Goal: Task Accomplishment & Management: Complete application form

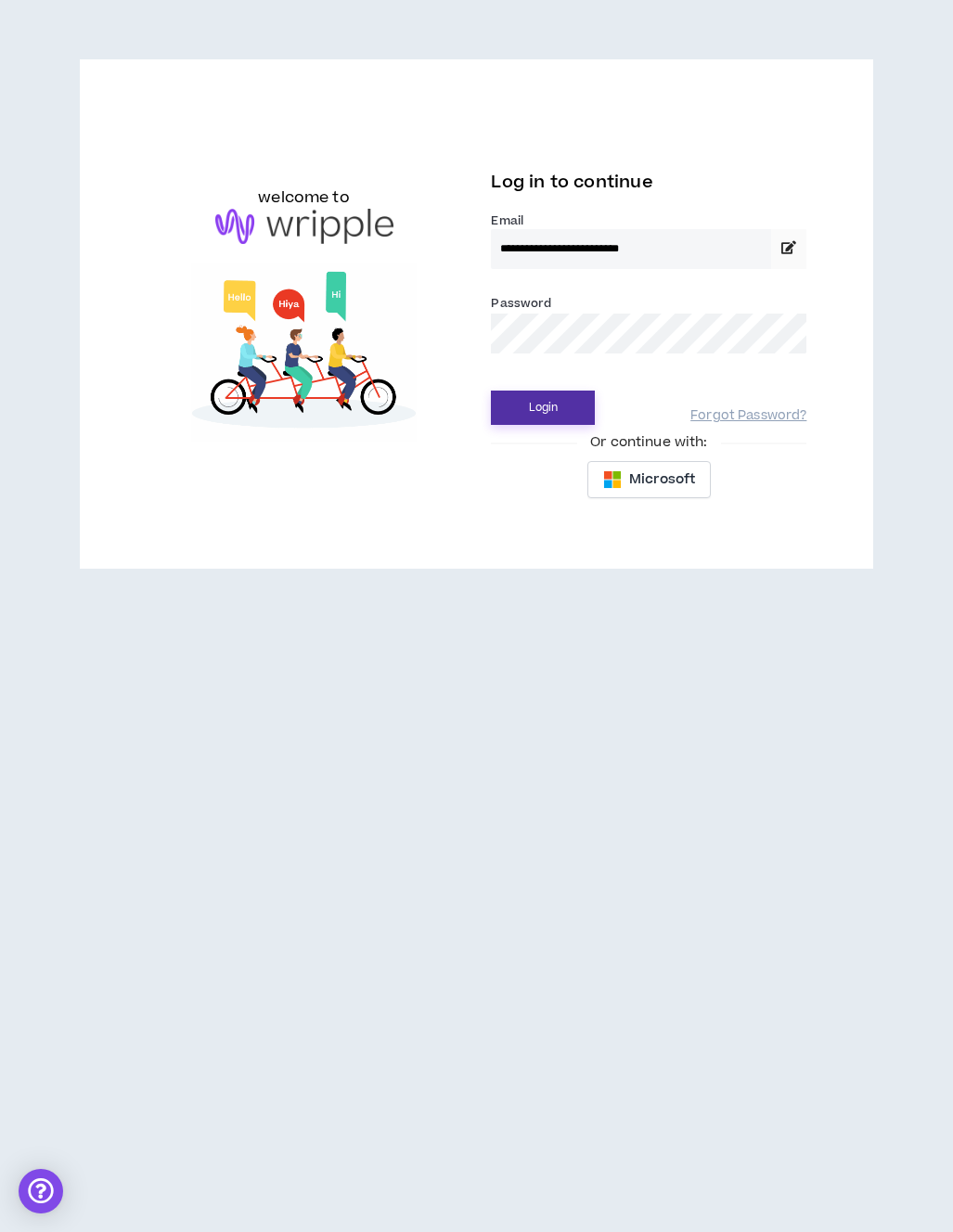
click at [557, 408] on button "Login" at bounding box center [542, 407] width 104 height 34
click at [948, 895] on div "**********" at bounding box center [476, 616] width 953 height 1232
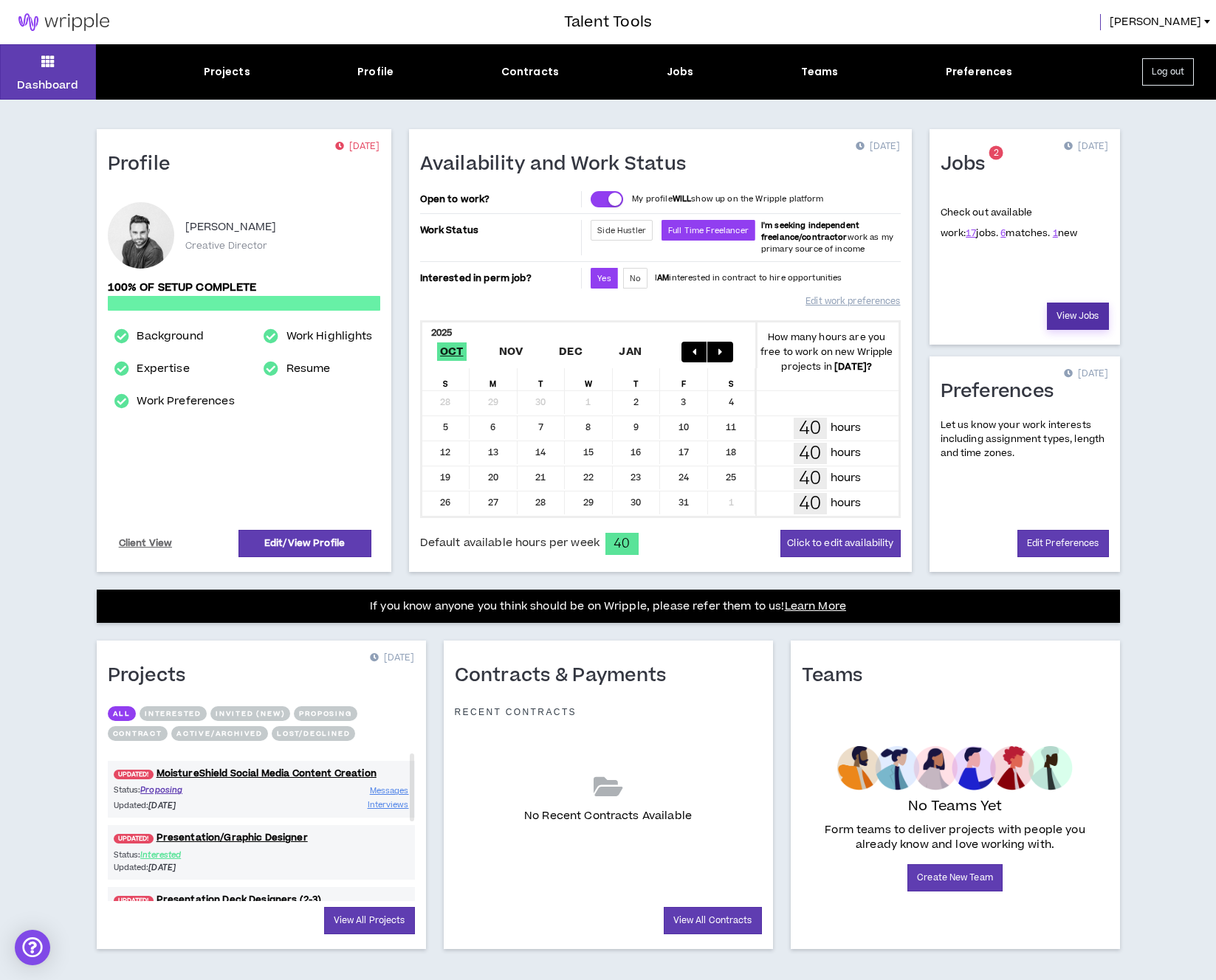
click at [758, 314] on link "View Jobs" at bounding box center [1078, 316] width 62 height 27
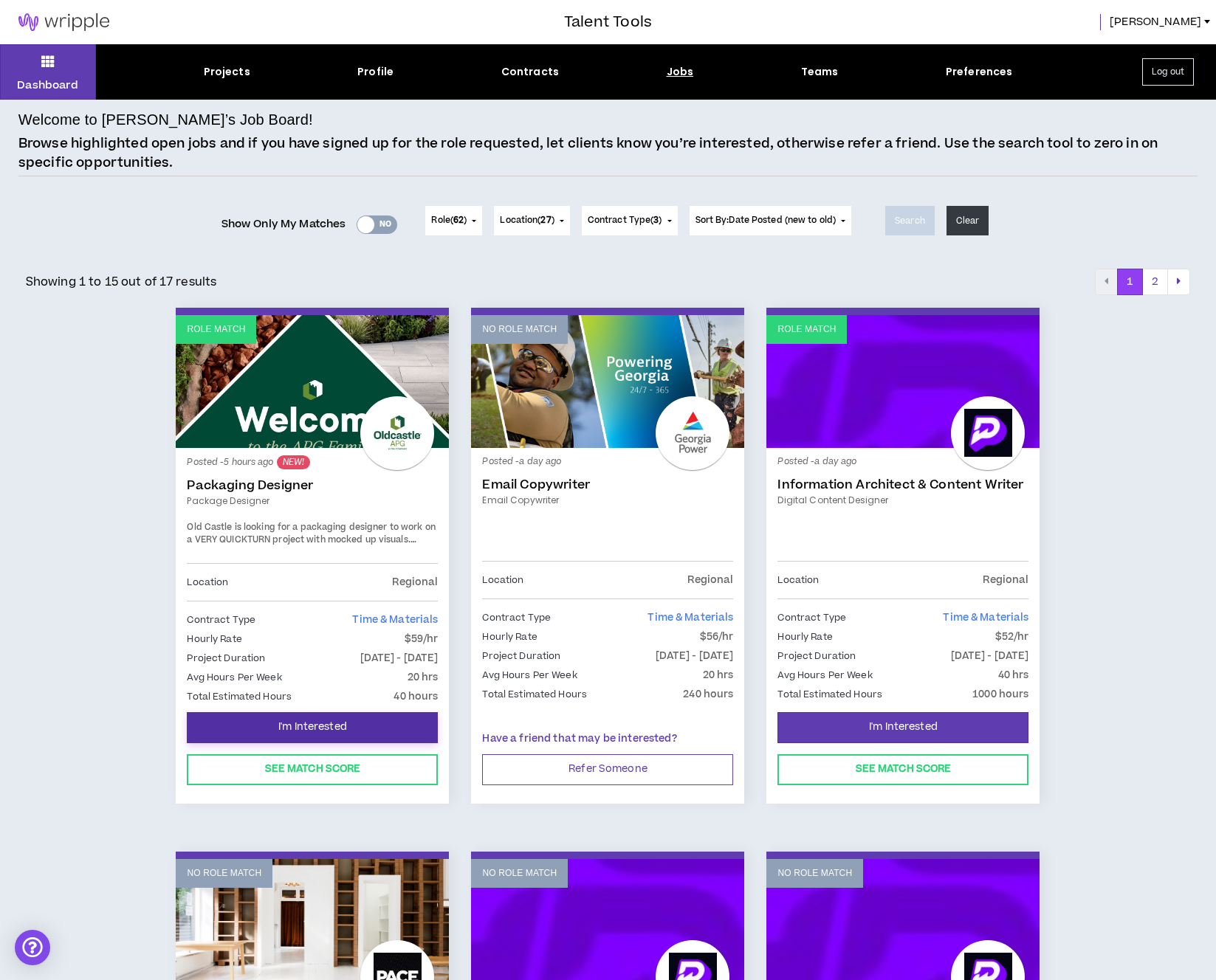
click at [356, 731] on button "I'm Interested" at bounding box center [313, 727] width 251 height 31
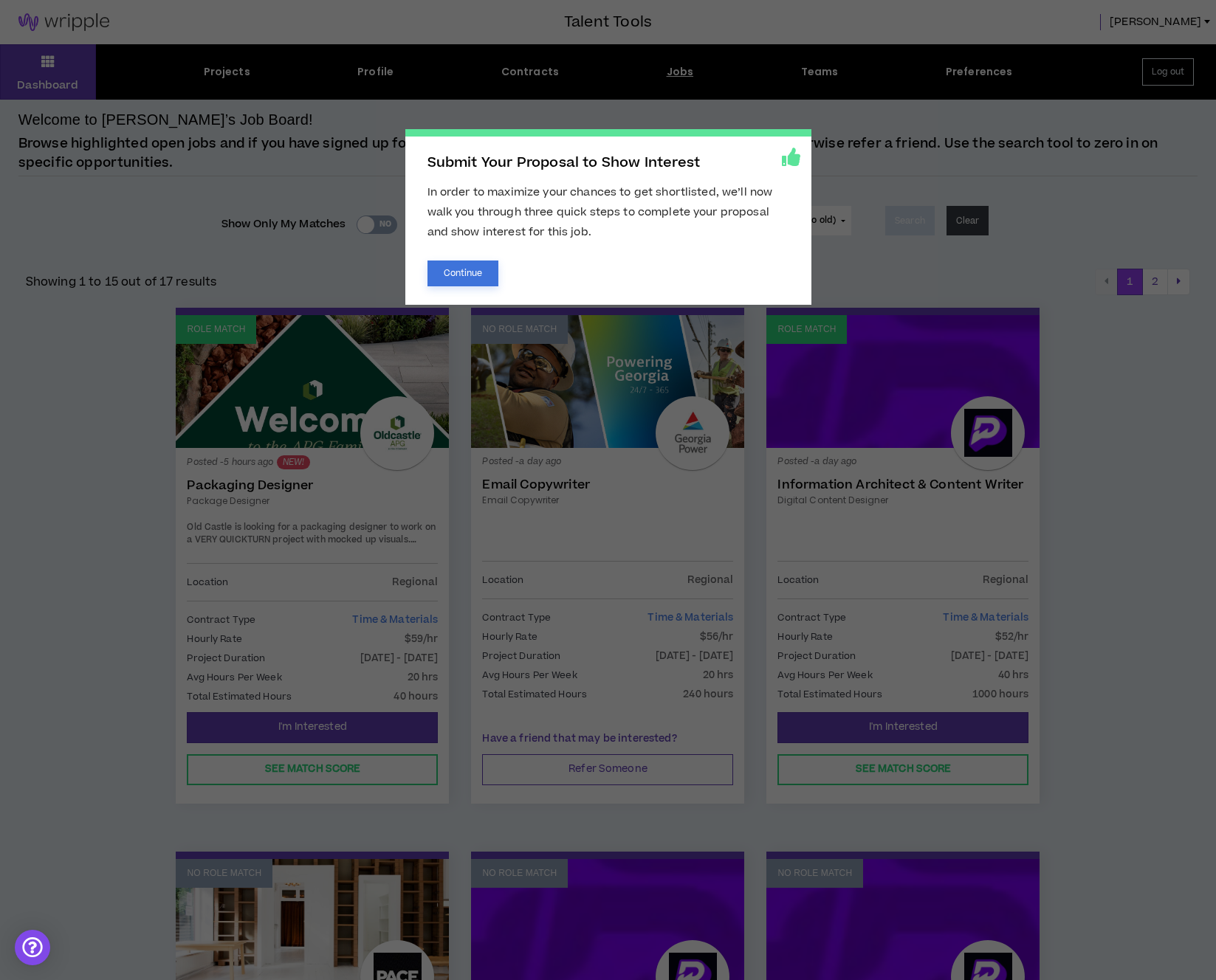
drag, startPoint x: 455, startPoint y: 272, endPoint x: 452, endPoint y: 280, distance: 8.5
click at [455, 272] on button "Continue" at bounding box center [463, 274] width 72 height 26
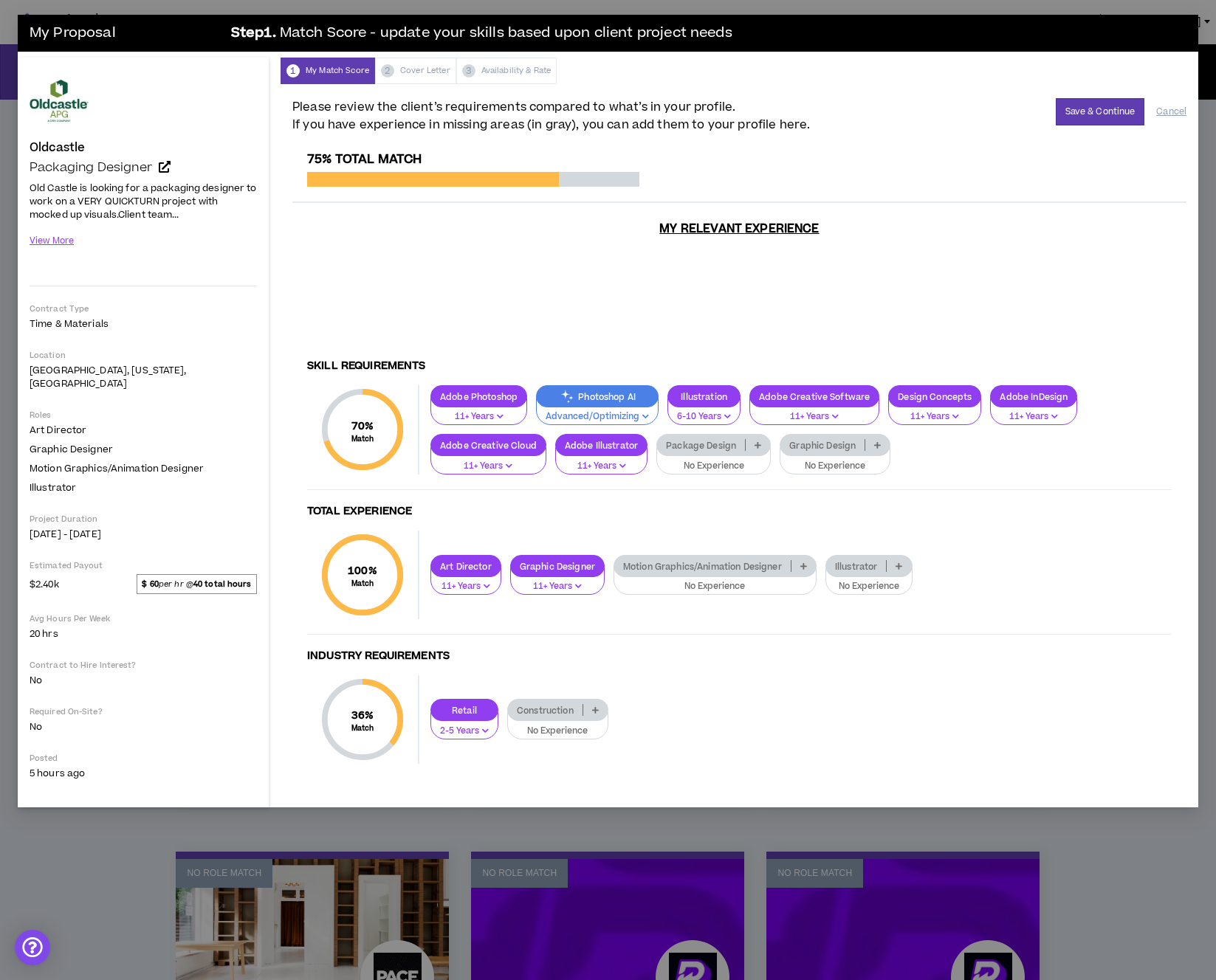
click at [756, 440] on p at bounding box center [759, 445] width 25 height 12
click at [735, 474] on span "2-5 Years" at bounding box center [712, 480] width 95 height 16
click at [758, 441] on icon at bounding box center [853, 445] width 7 height 8
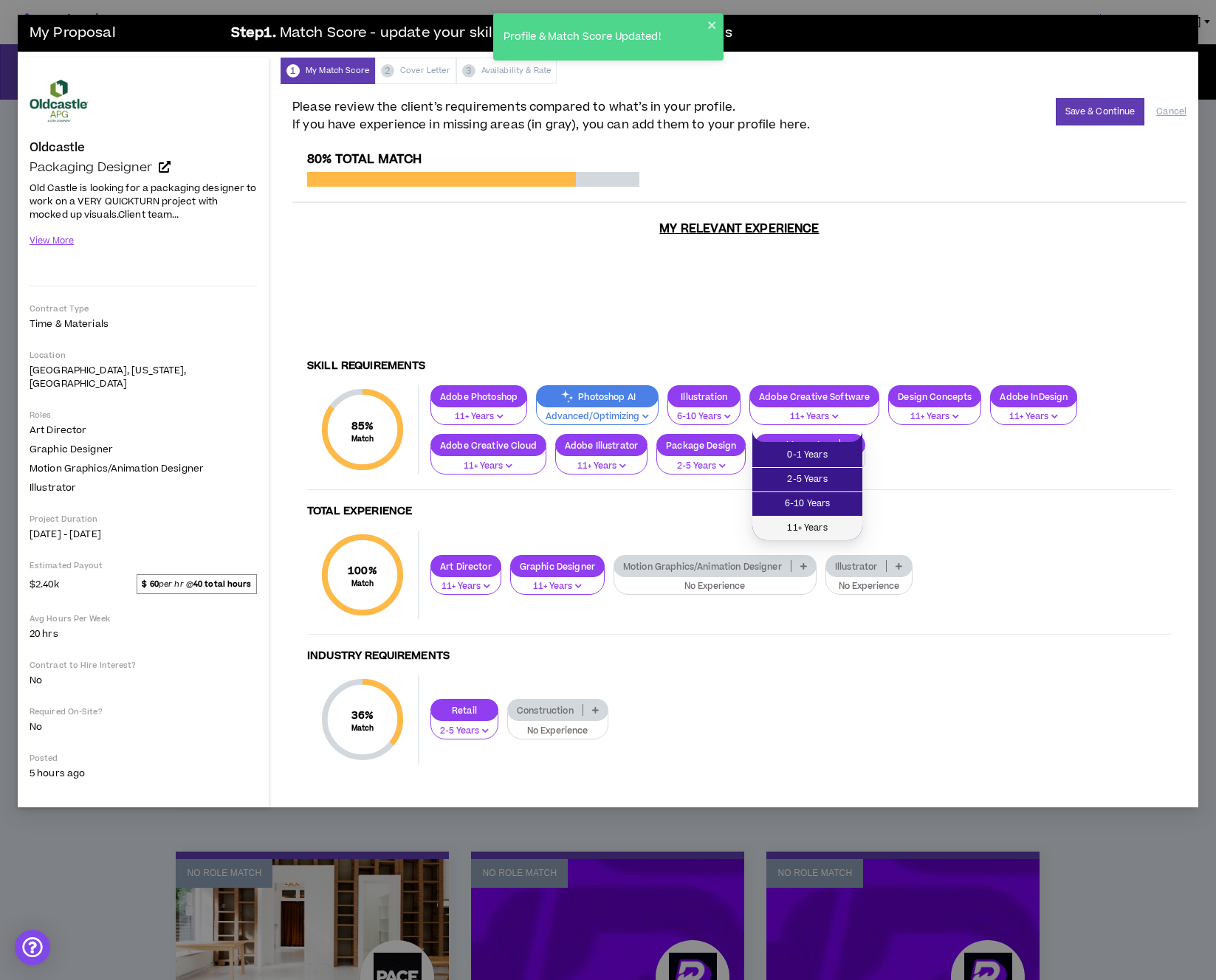
click at [758, 527] on span "11+ Years" at bounding box center [808, 528] width 92 height 16
click at [758, 560] on p at bounding box center [899, 566] width 25 height 12
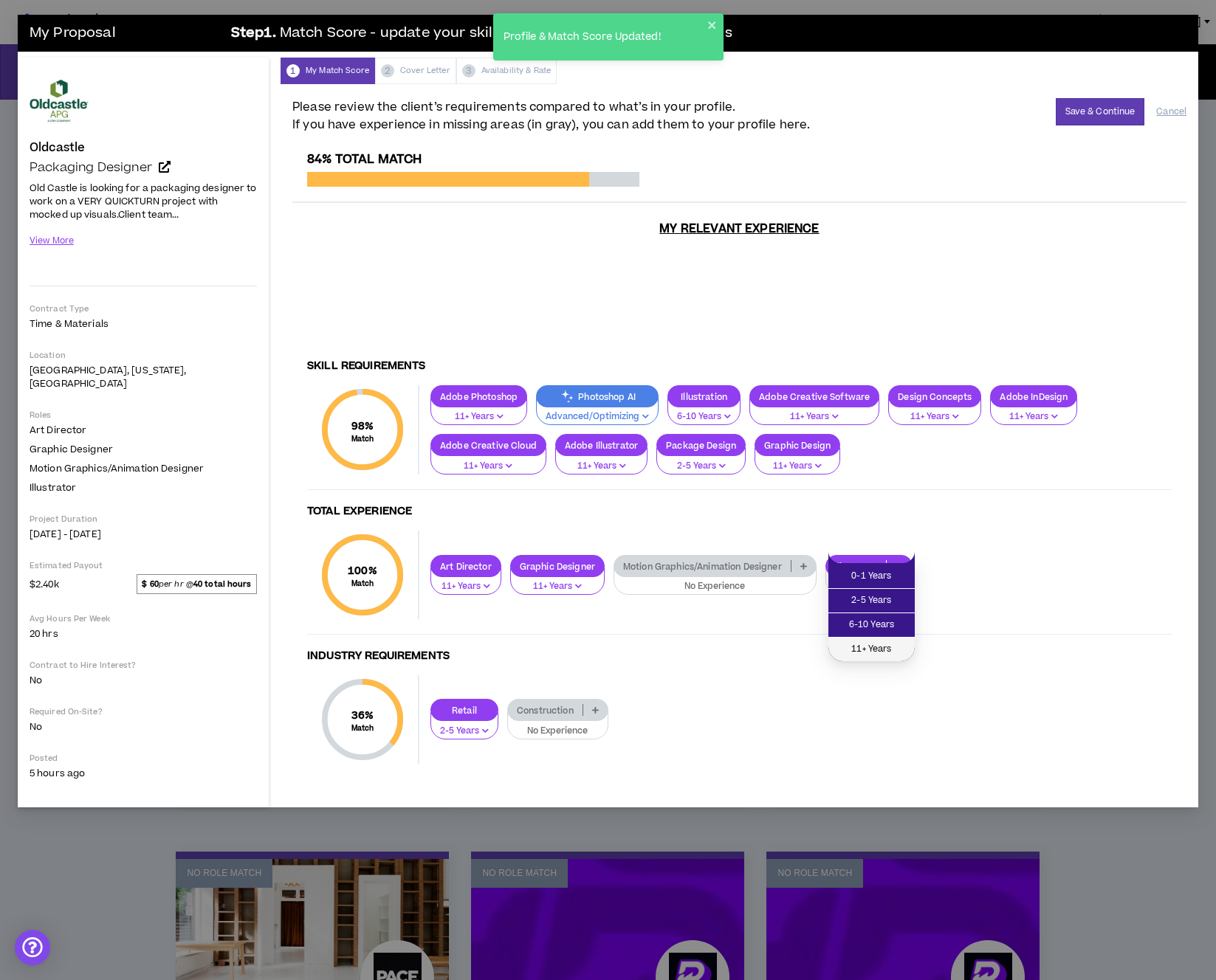
click at [758, 643] on span "11+ Years" at bounding box center [871, 649] width 69 height 16
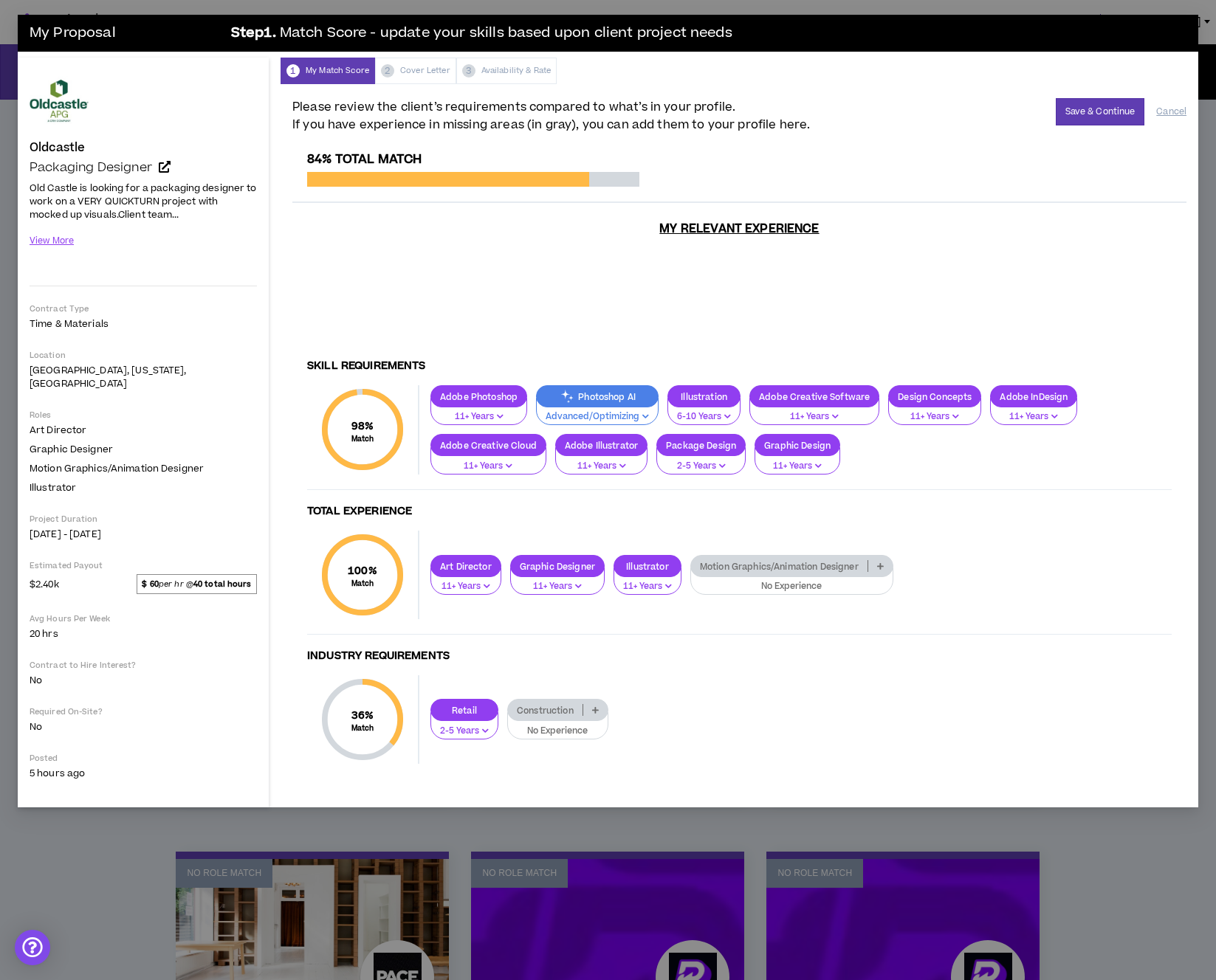
click at [758, 563] on icon at bounding box center [880, 567] width 7 height 8
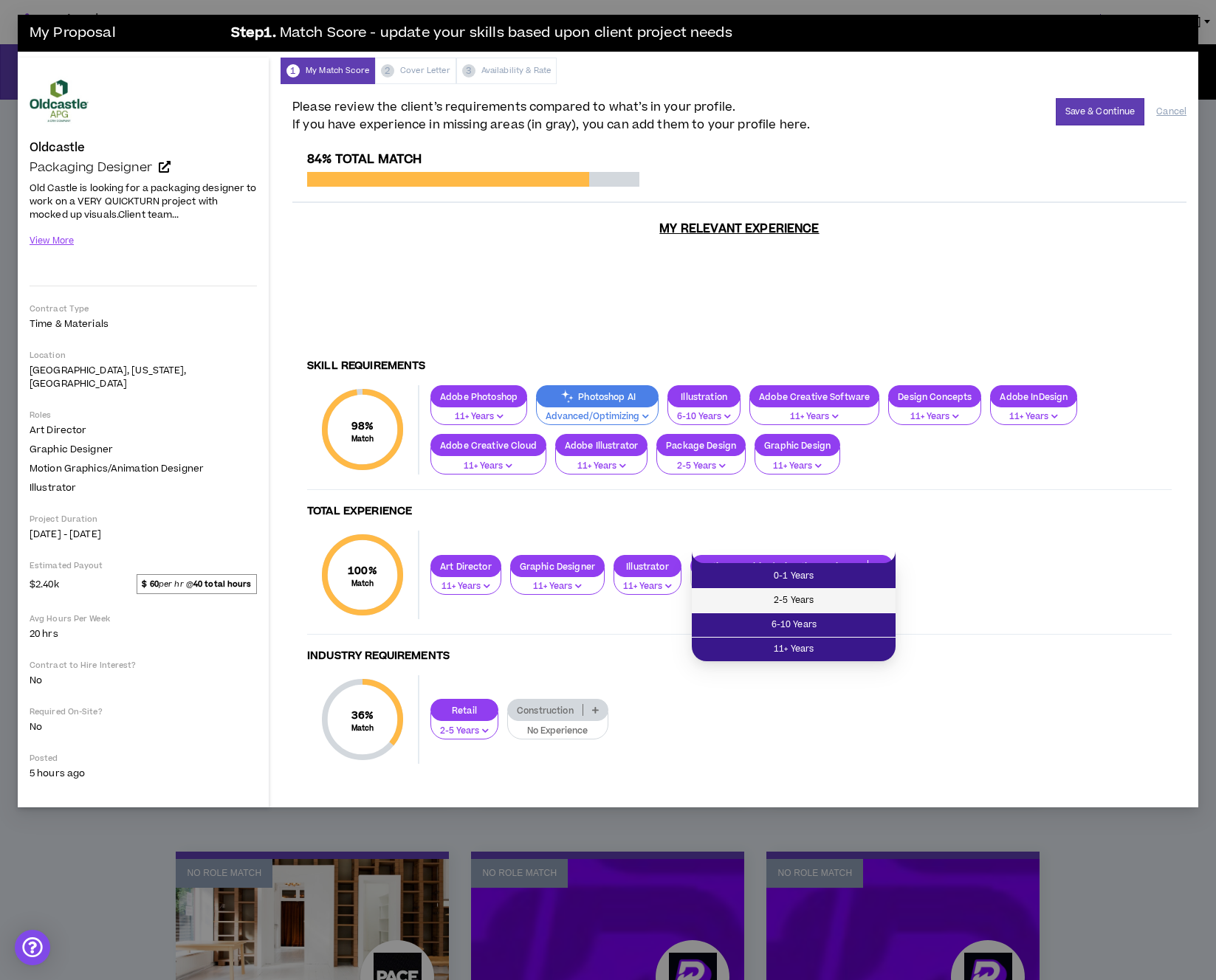
click at [758, 593] on span "2-5 Years" at bounding box center [794, 600] width 186 height 16
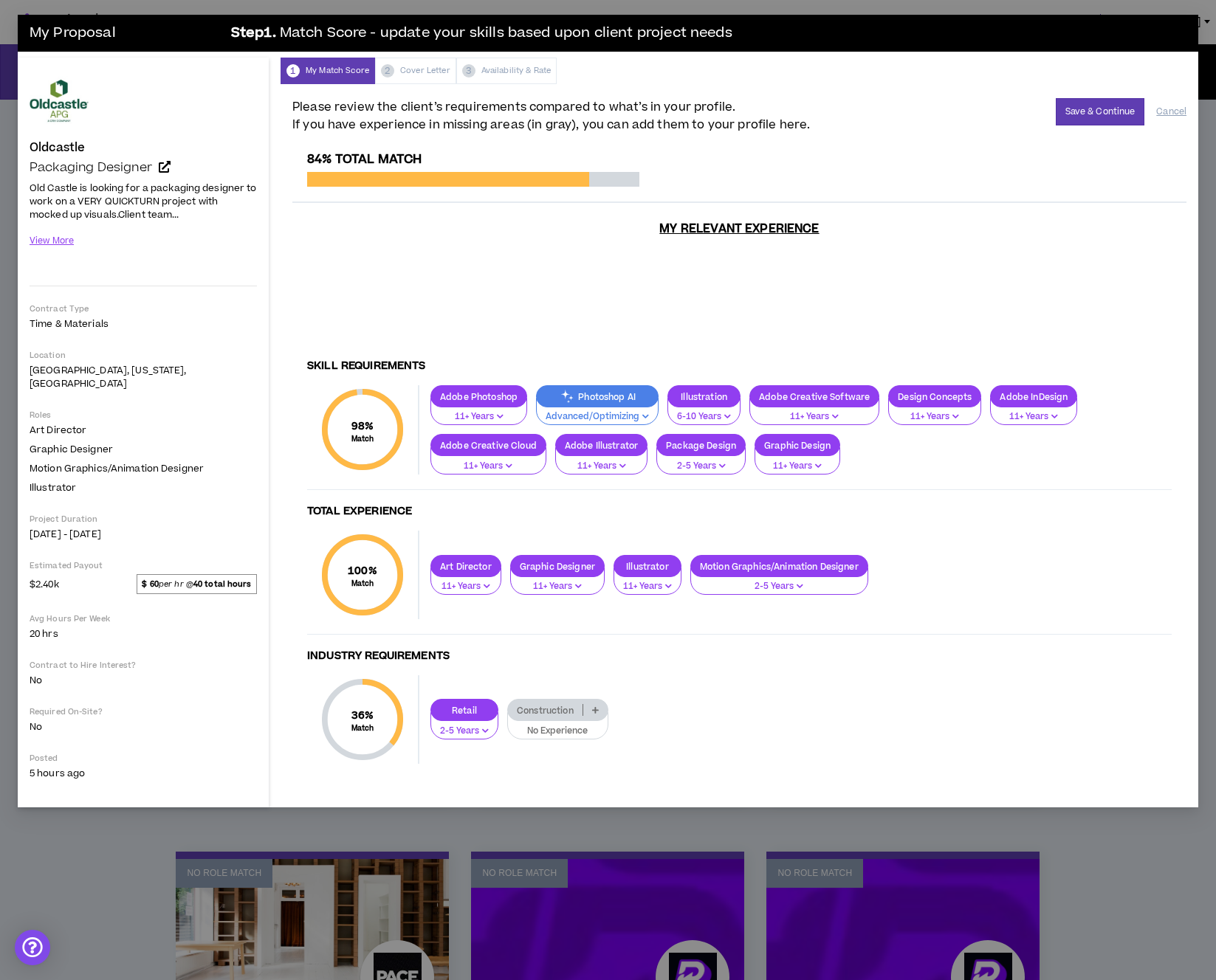
click at [595, 707] on icon at bounding box center [595, 711] width 7 height 8
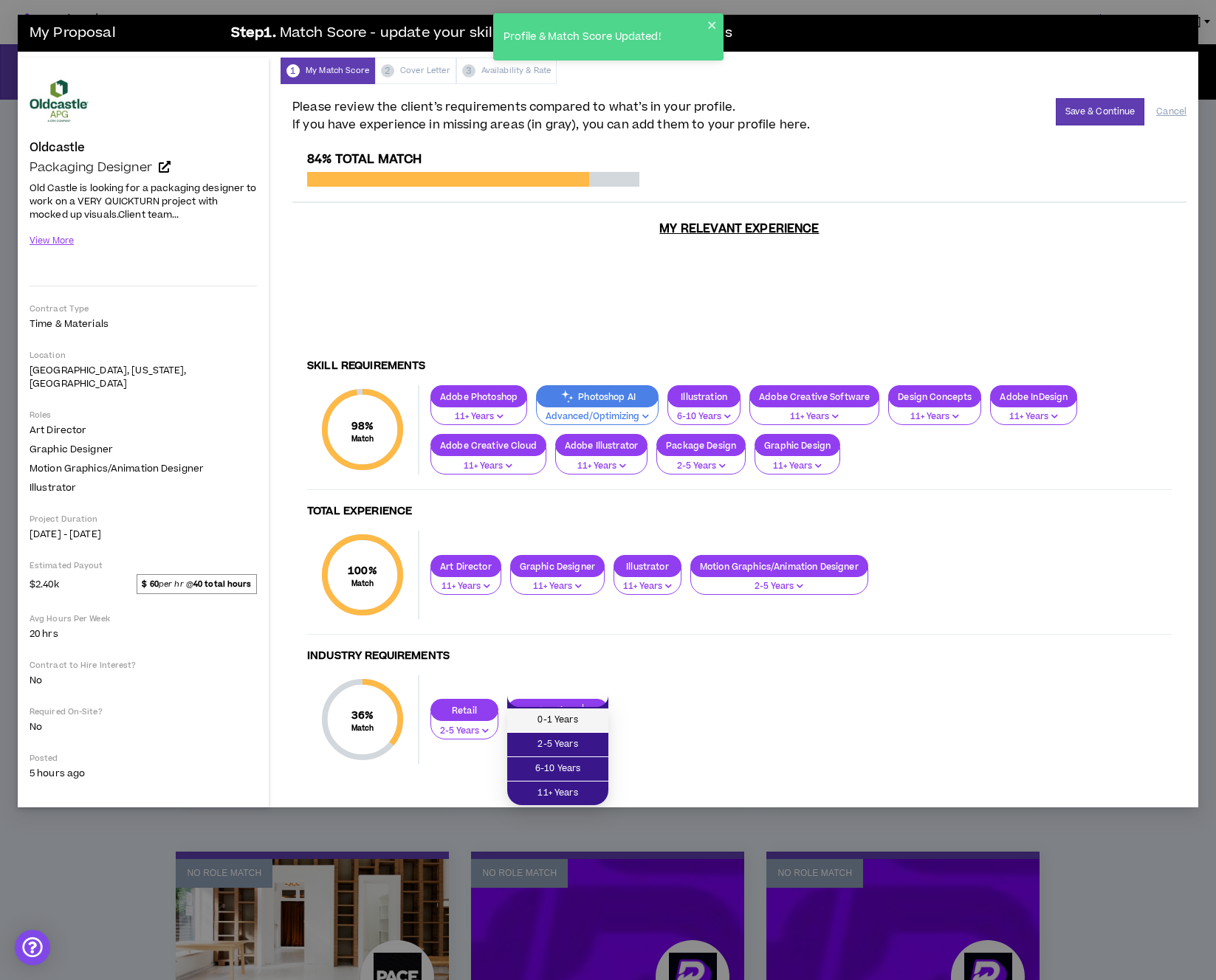
click at [584, 717] on span "0-1 Years" at bounding box center [558, 720] width 83 height 16
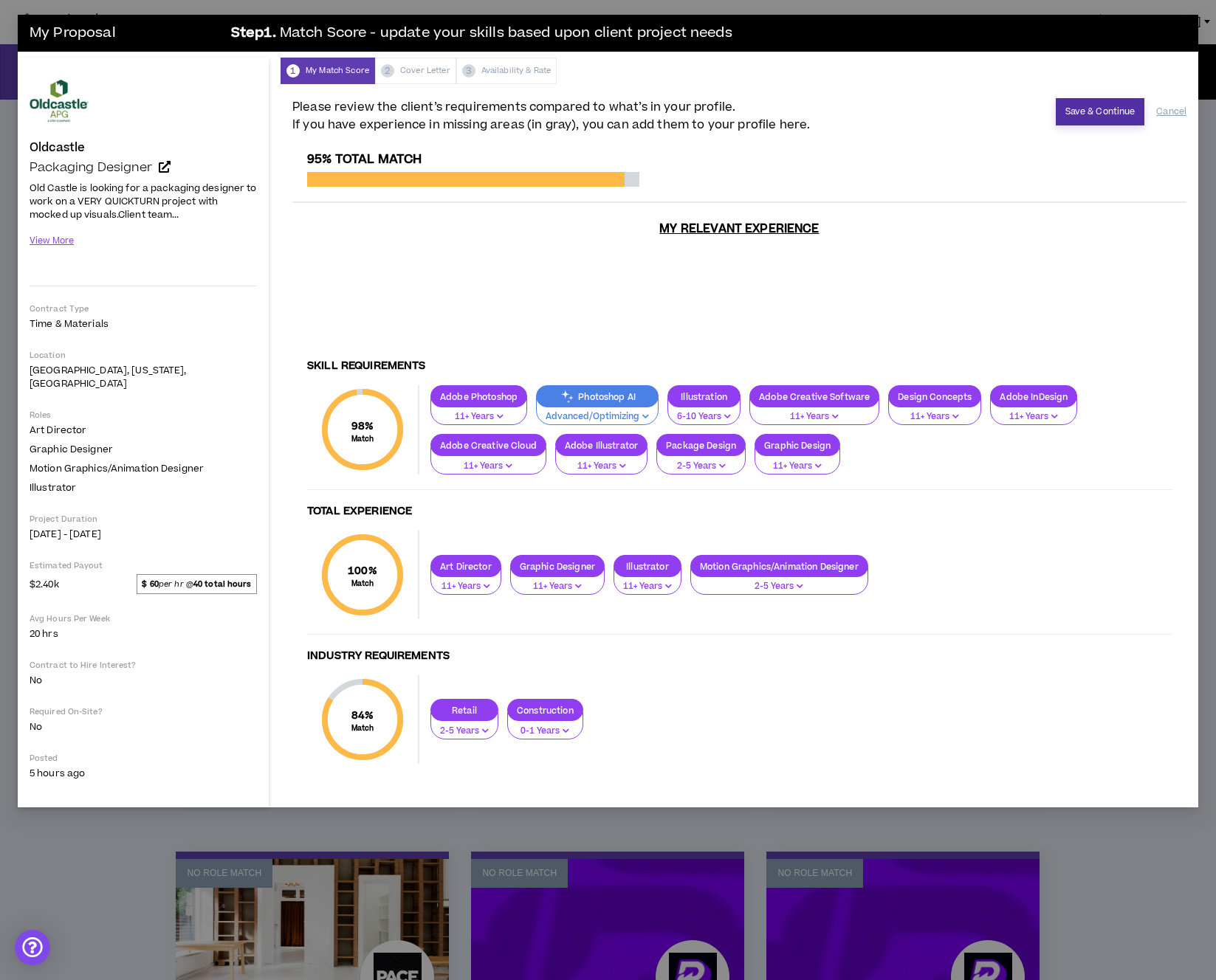
click at [758, 113] on button "Save & Continue" at bounding box center [1100, 112] width 89 height 27
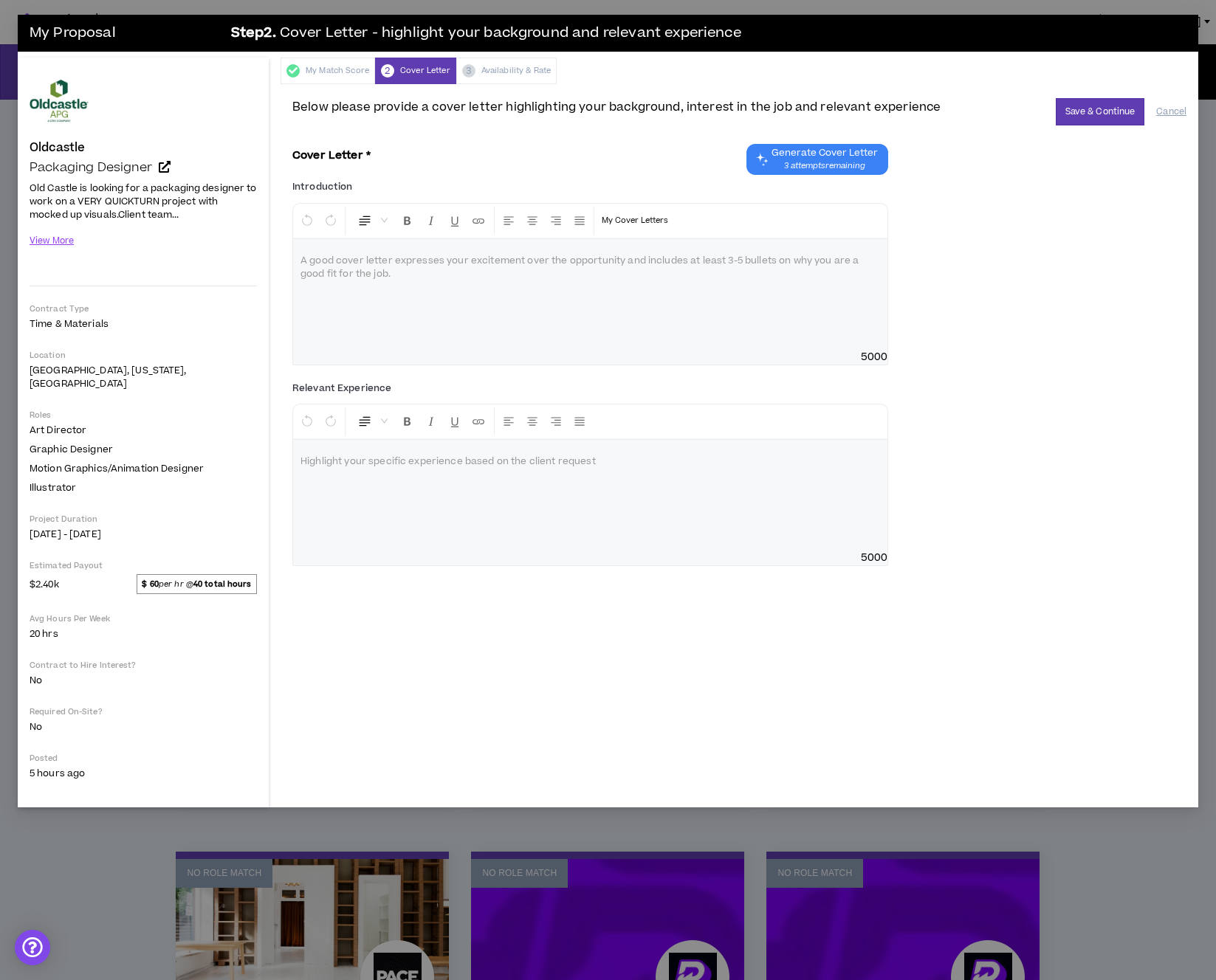
click at [638, 273] on div at bounding box center [591, 295] width 595 height 111
click at [504, 321] on div at bounding box center [591, 295] width 595 height 111
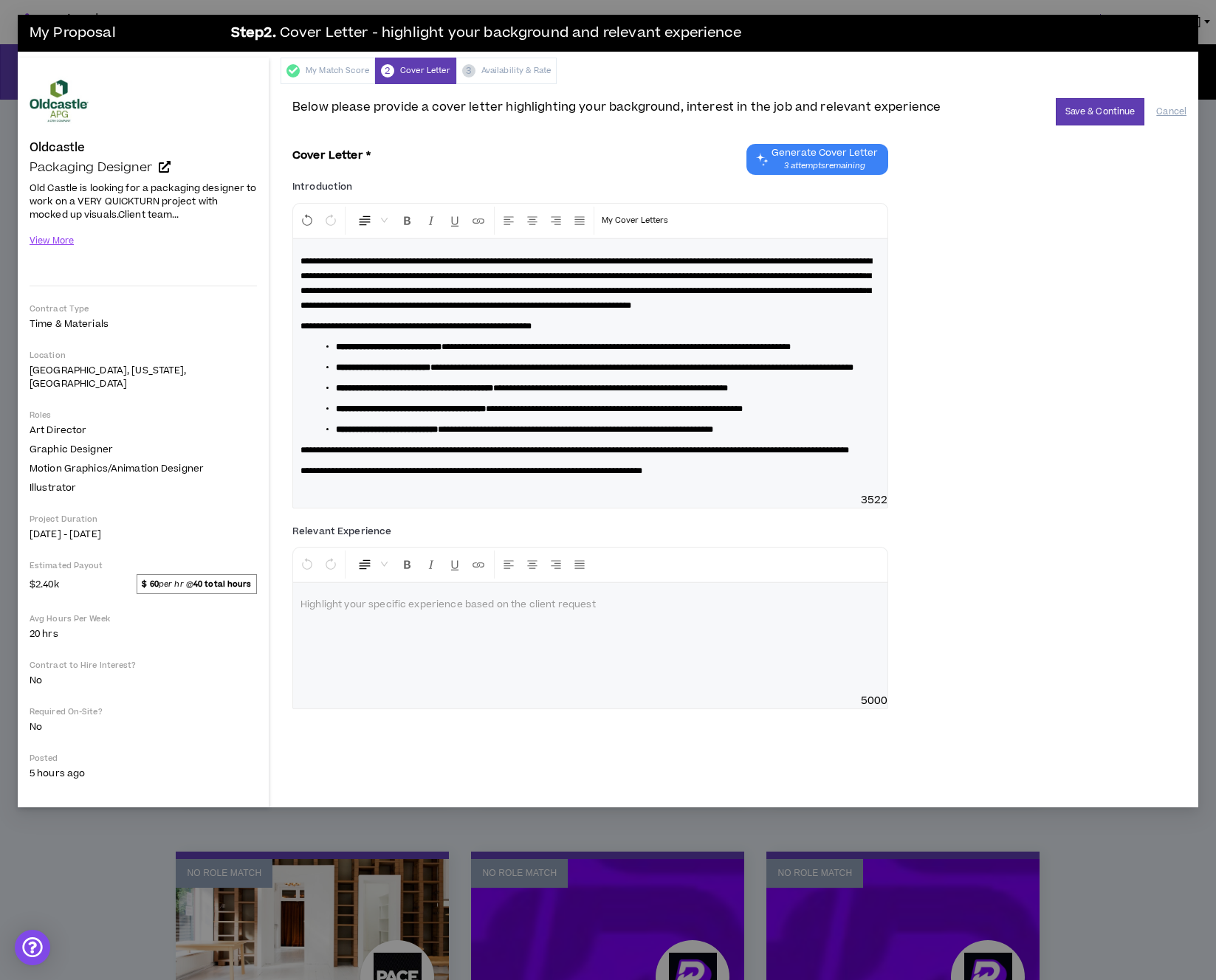
click at [447, 694] on div at bounding box center [591, 639] width 595 height 111
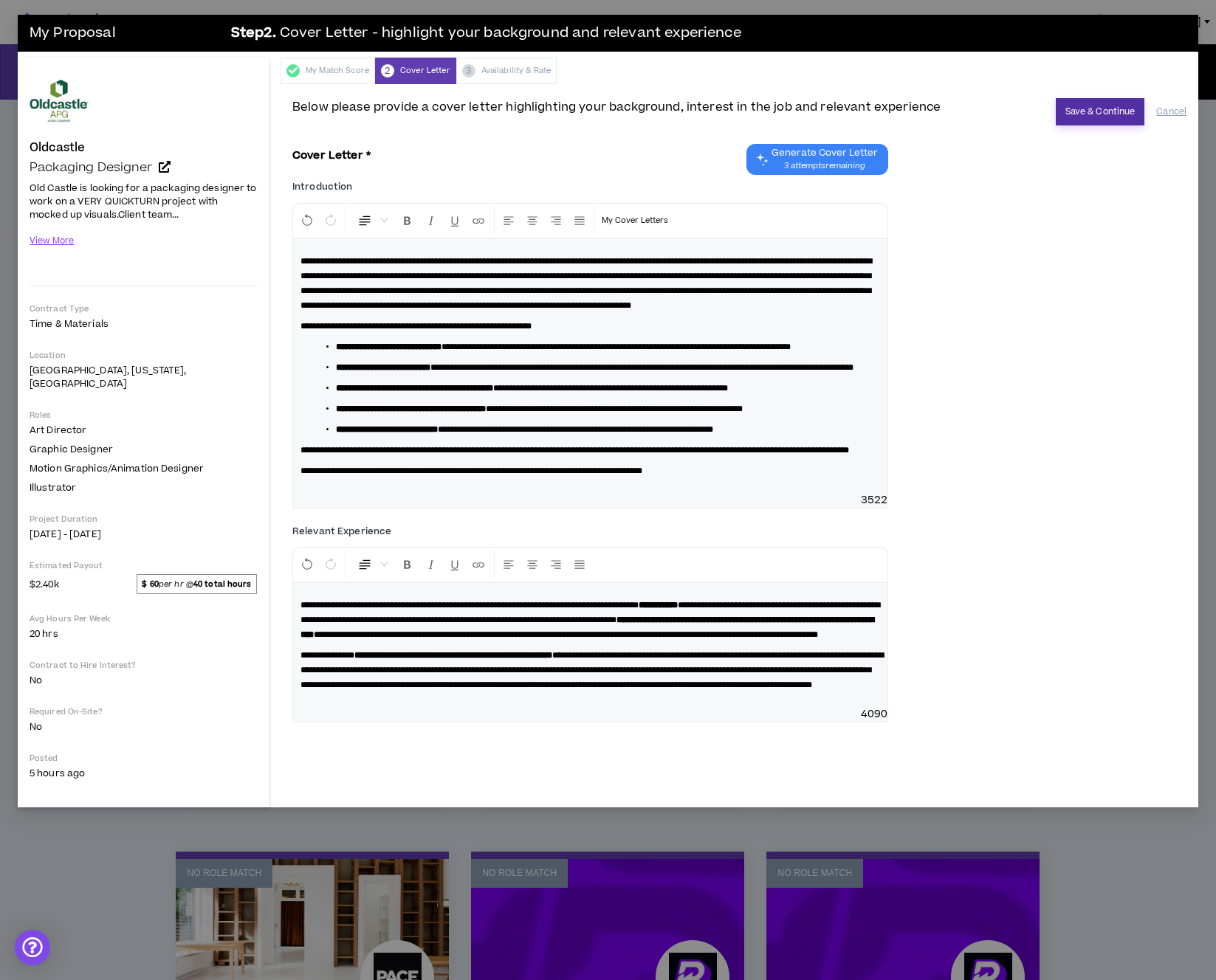
click at [758, 112] on button "Save & Continue" at bounding box center [1100, 112] width 89 height 27
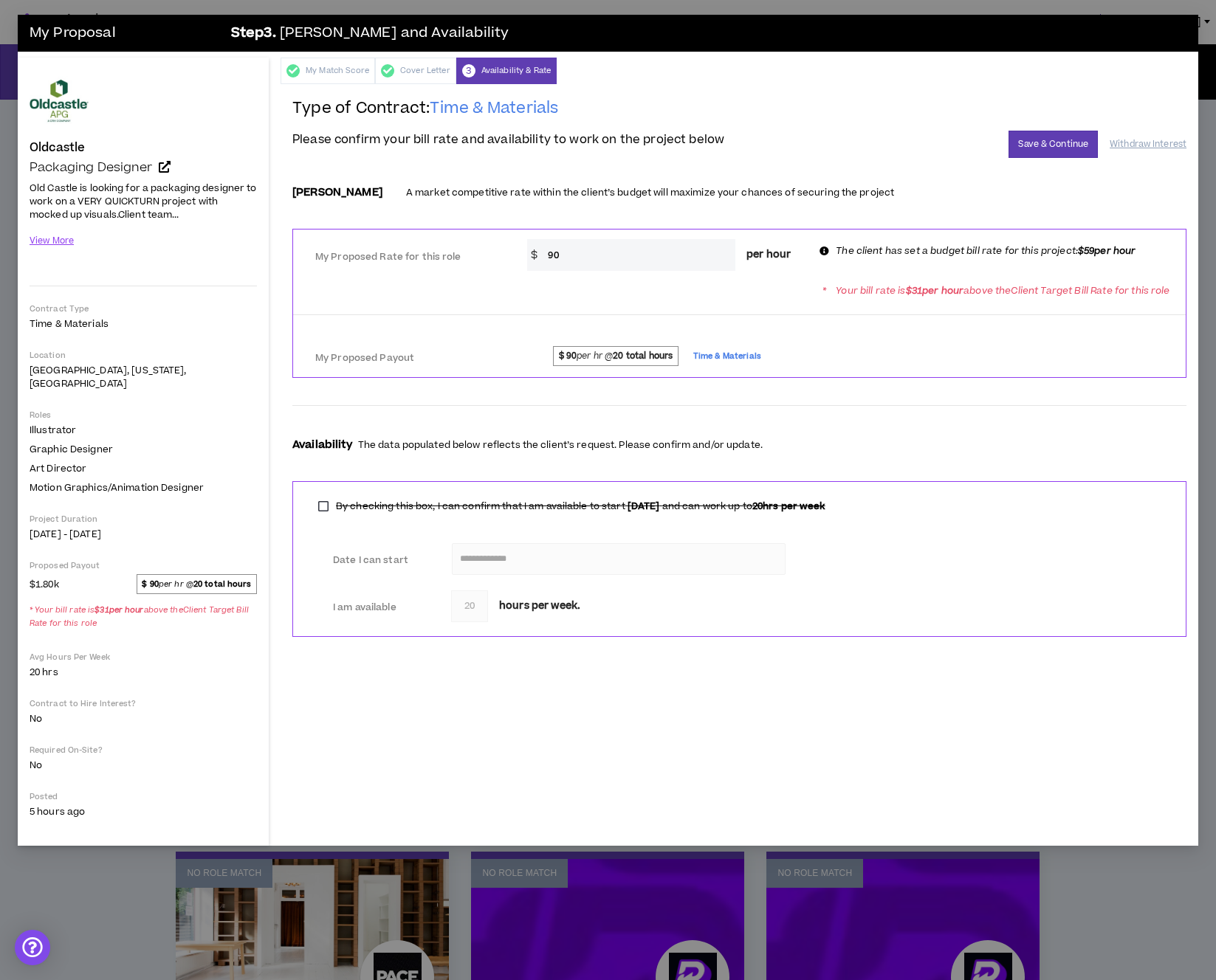
drag, startPoint x: 601, startPoint y: 253, endPoint x: 541, endPoint y: 250, distance: 60.1
click at [541, 251] on input "90" at bounding box center [638, 255] width 195 height 32
type input "65"
click at [645, 299] on div "* Your bill rate is $ 31 per hour above the Client Target Bill Rate for this ro…" at bounding box center [739, 290] width 893 height 27
click at [758, 142] on button "Save & Continue" at bounding box center [1054, 144] width 89 height 27
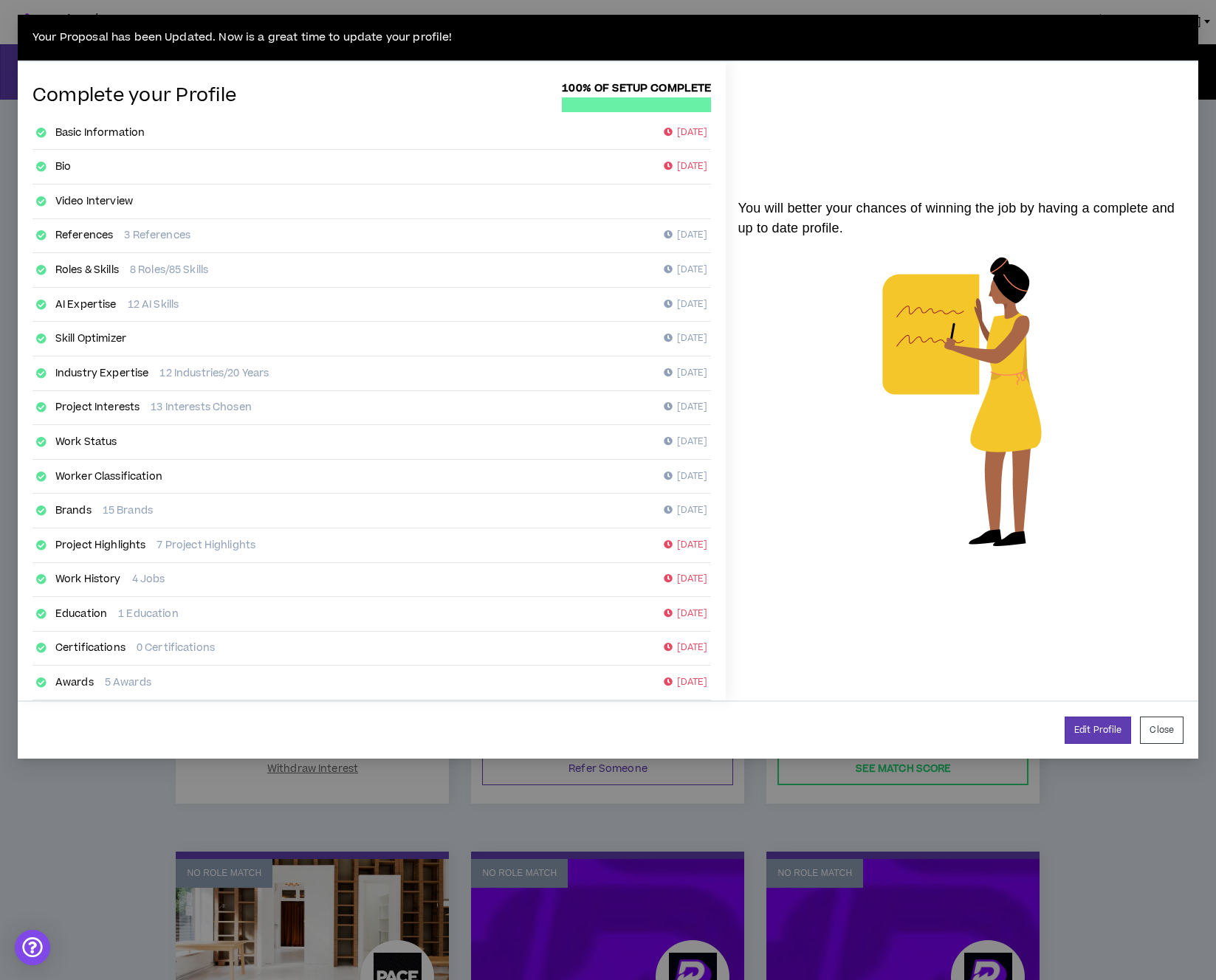
click at [758, 729] on button "Close" at bounding box center [1162, 730] width 44 height 27
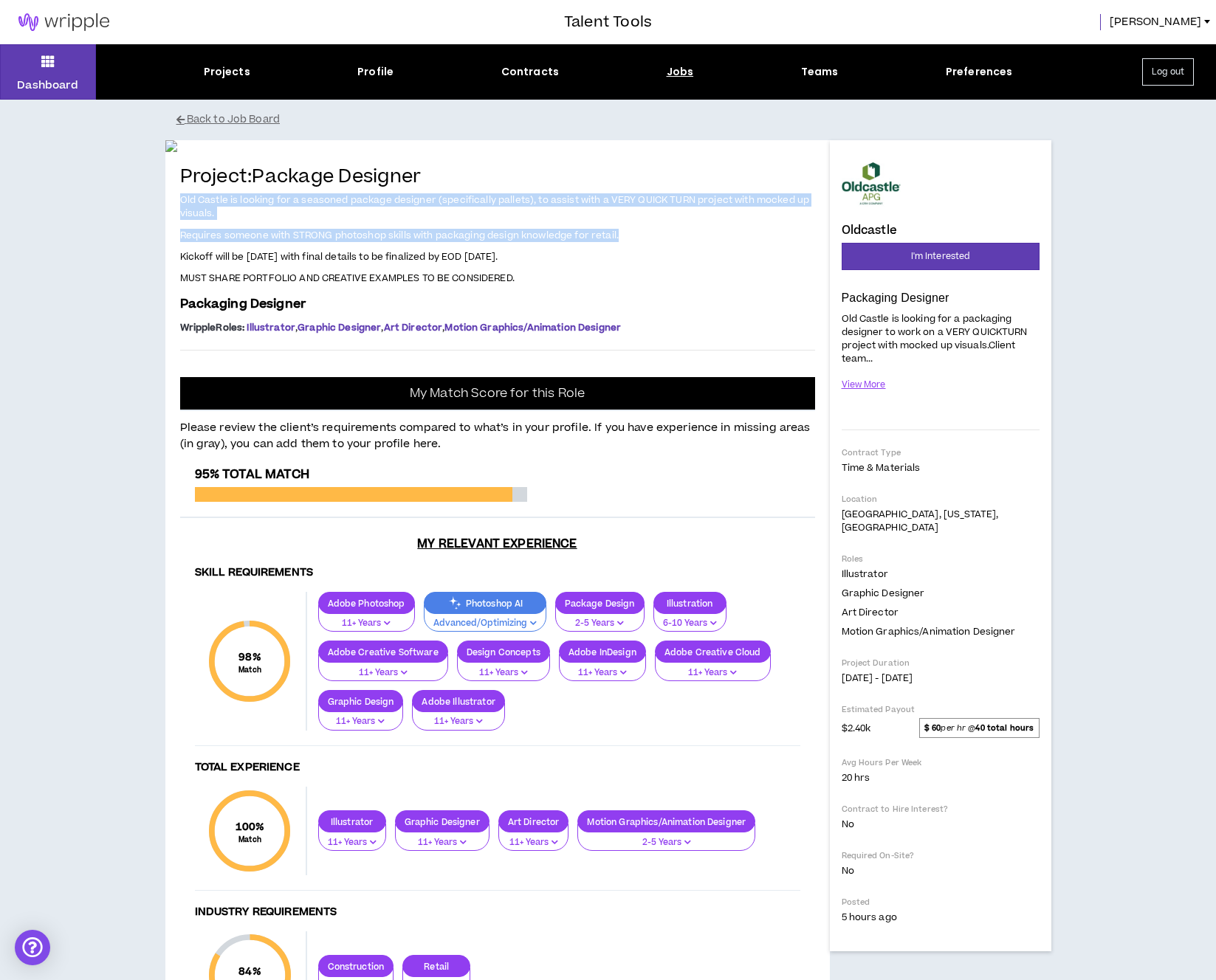
drag, startPoint x: 180, startPoint y: 555, endPoint x: 633, endPoint y: 601, distance: 455.3
click at [633, 286] on span "Old Castle is looking for a seasoned package designer (specifically pallets), t…" at bounding box center [497, 239] width 635 height 94
copy span "Old Castle is looking for a seasoned package designer (specifically pallets), t…"
